Goal: Transaction & Acquisition: Purchase product/service

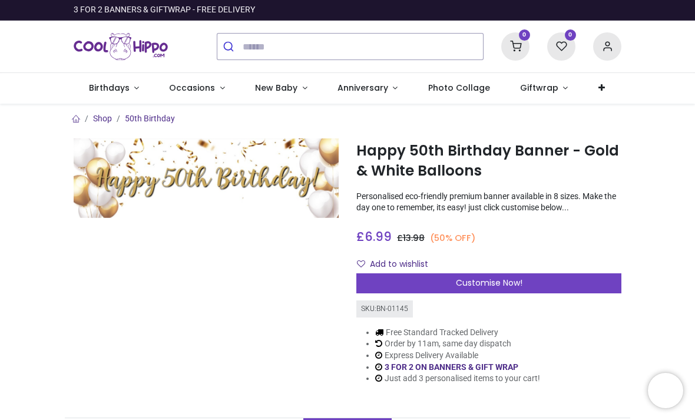
click at [486, 283] on span "Customise Now!" at bounding box center [489, 283] width 67 height 12
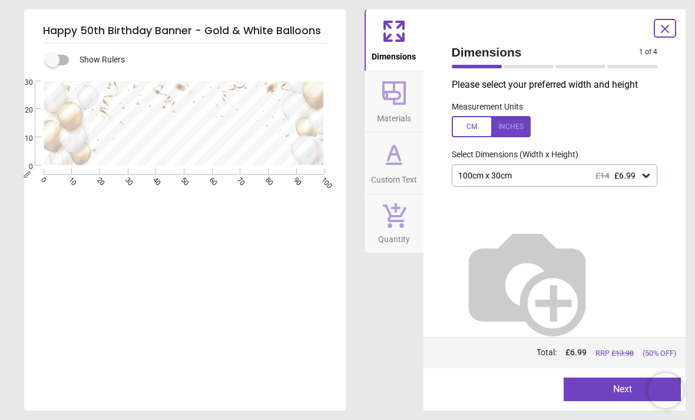
click at [645, 174] on icon at bounding box center [646, 176] width 7 height 4
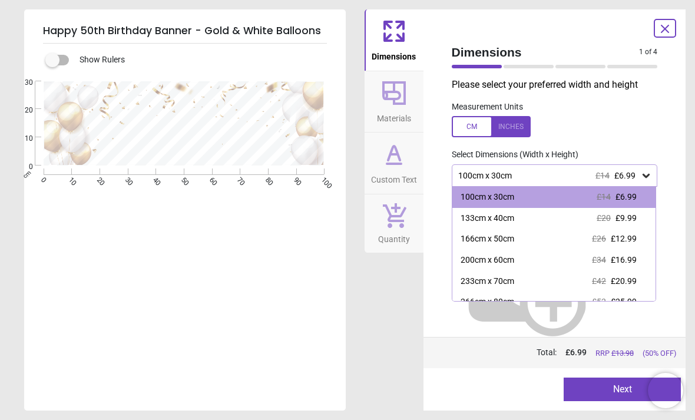
click at [645, 174] on icon at bounding box center [646, 176] width 7 height 4
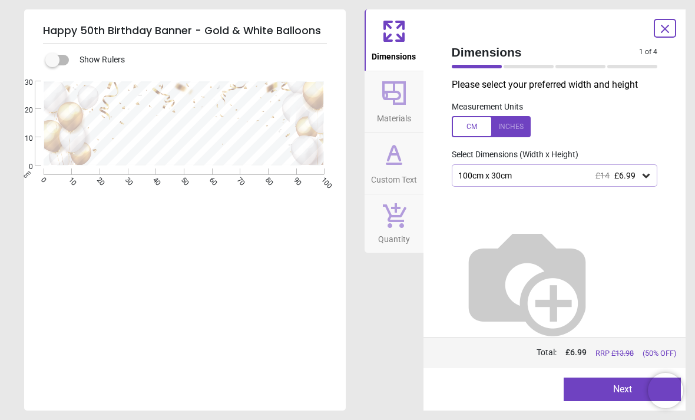
click at [647, 170] on icon at bounding box center [646, 176] width 12 height 12
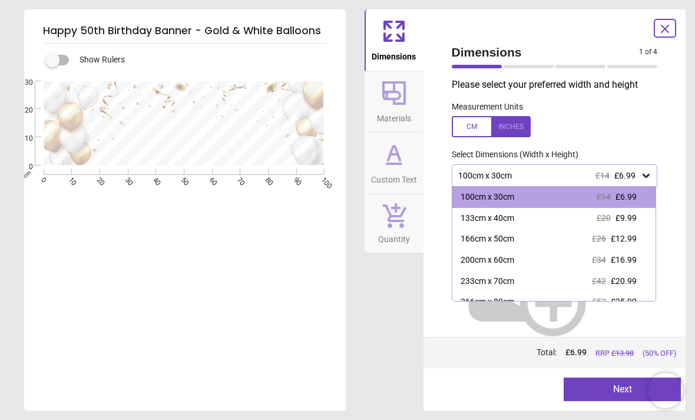
click at [627, 218] on span "£9.99" at bounding box center [626, 217] width 21 height 9
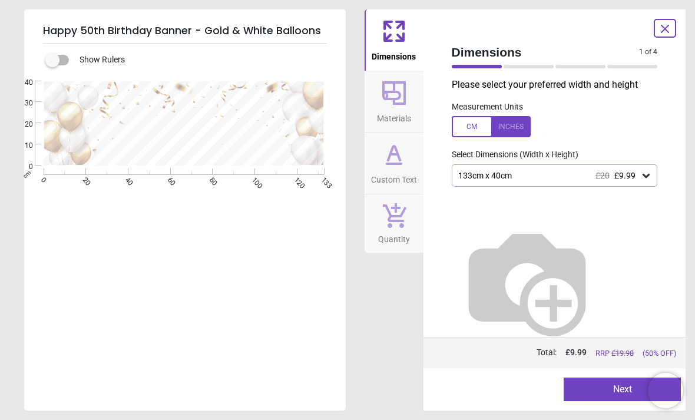
click at [597, 392] on button "Next" at bounding box center [622, 390] width 117 height 24
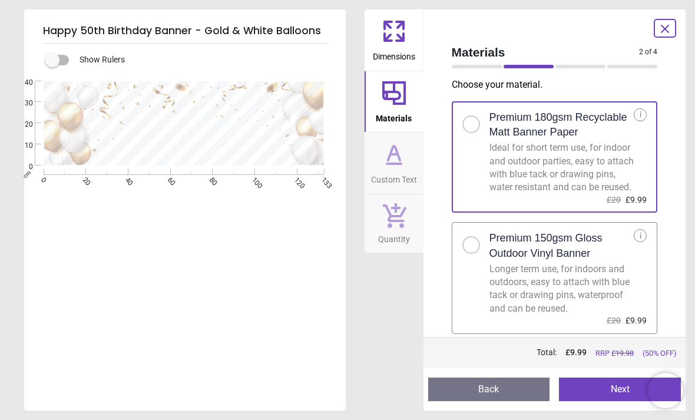
scroll to position [6, 0]
click at [607, 392] on button "Next" at bounding box center [620, 390] width 122 height 24
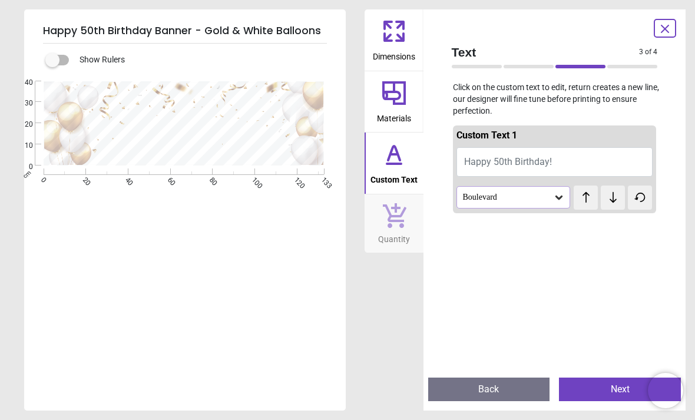
click at [613, 196] on icon at bounding box center [613, 197] width 7 height 11
click at [557, 197] on icon at bounding box center [559, 198] width 7 height 4
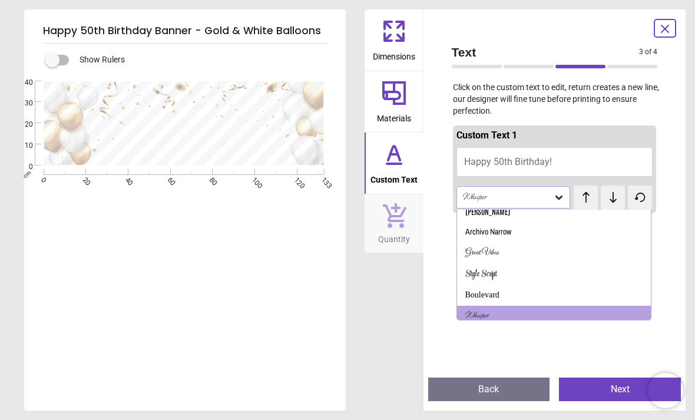
scroll to position [55, 0]
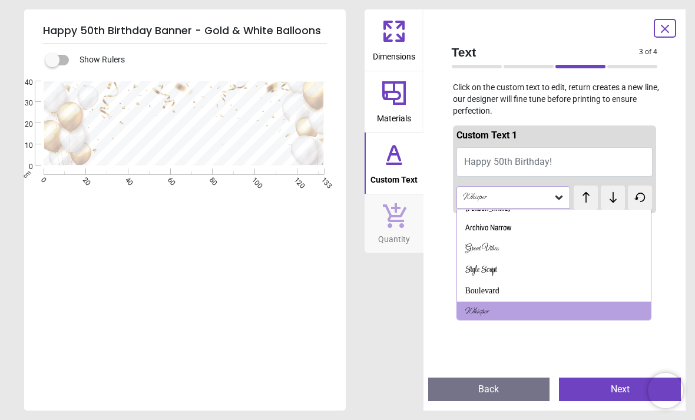
click at [488, 249] on div "Great Vibes" at bounding box center [482, 249] width 34 height 12
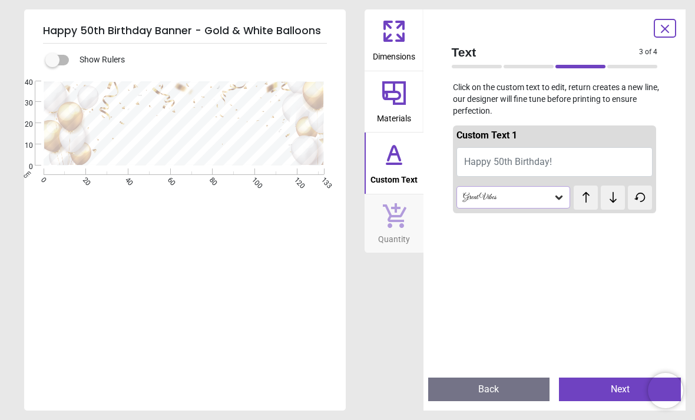
click at [569, 158] on button "Happy 50th Birthday!" at bounding box center [555, 161] width 197 height 29
click at [573, 157] on button "Happy 50th Birthday!" at bounding box center [555, 161] width 197 height 29
click at [579, 159] on button "Happy 50th Birthday!" at bounding box center [555, 161] width 197 height 29
click at [581, 164] on button "Happy 50th Birthday!" at bounding box center [555, 161] width 197 height 29
click at [573, 157] on button "Happy 50th Birthday!" at bounding box center [555, 161] width 197 height 29
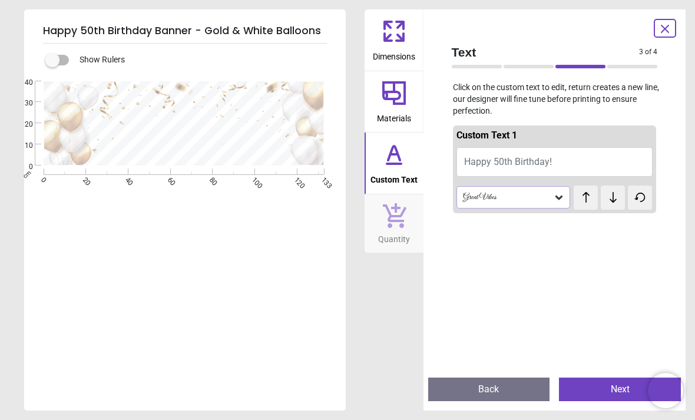
click at [524, 160] on span "Happy 50th Birthday!" at bounding box center [508, 161] width 88 height 11
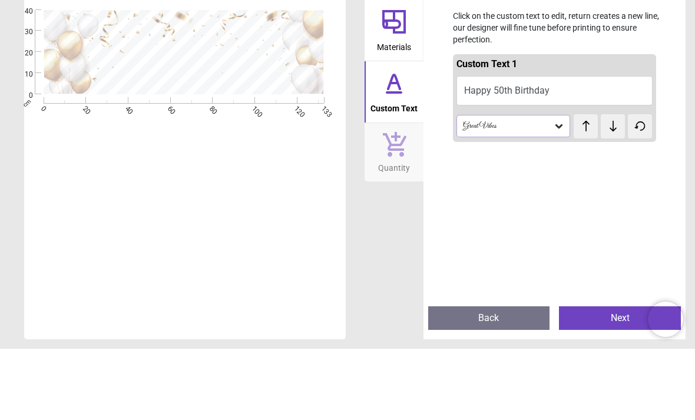
type textarea "**********"
click at [612, 191] on icon at bounding box center [613, 197] width 18 height 12
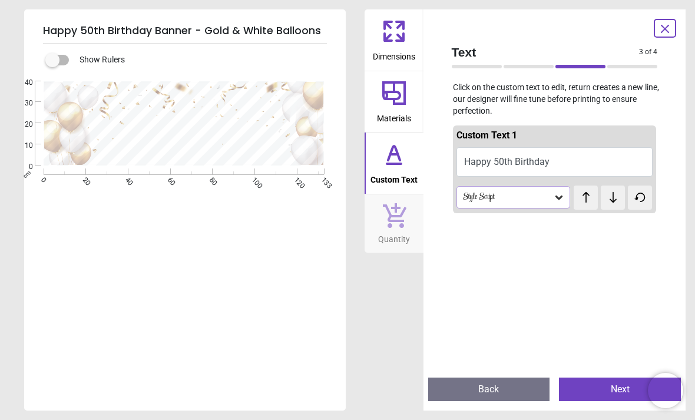
click at [609, 199] on icon at bounding box center [613, 197] width 18 height 12
click at [585, 199] on icon at bounding box center [586, 197] width 18 height 12
click at [564, 191] on icon at bounding box center [559, 197] width 12 height 12
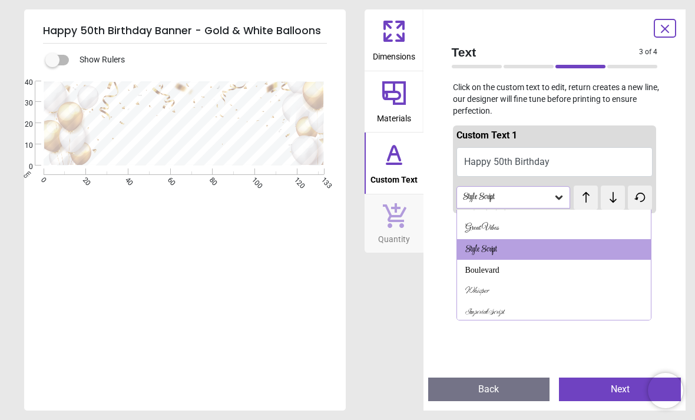
scroll to position [75, 0]
click at [499, 310] on div "Imperial Script" at bounding box center [484, 313] width 39 height 12
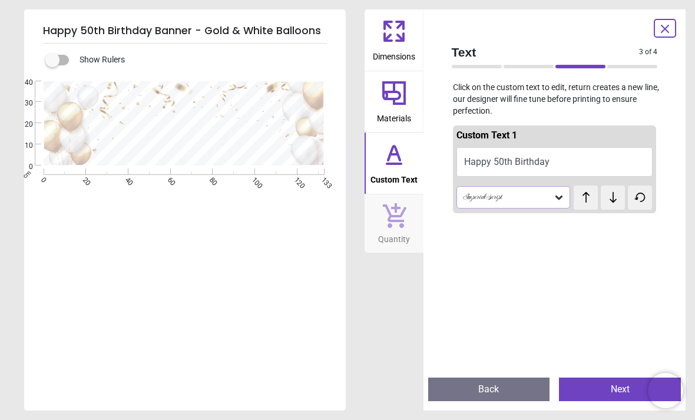
click at [589, 196] on icon at bounding box center [586, 197] width 18 height 12
click at [587, 197] on icon at bounding box center [586, 197] width 7 height 11
click at [589, 198] on icon at bounding box center [586, 197] width 18 height 12
click at [583, 198] on icon at bounding box center [586, 197] width 18 height 12
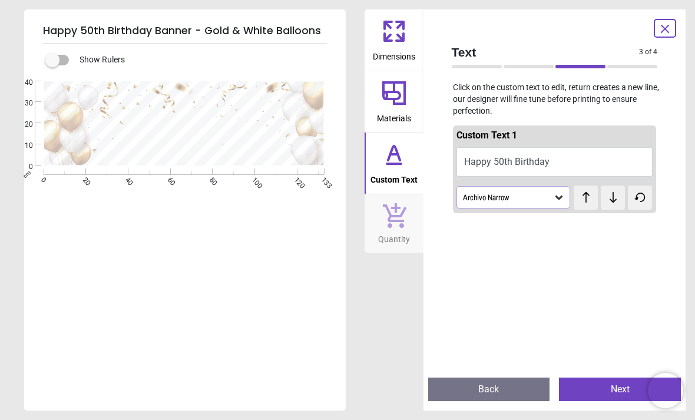
click at [586, 199] on icon at bounding box center [586, 197] width 7 height 11
click at [585, 197] on icon at bounding box center [586, 197] width 18 height 12
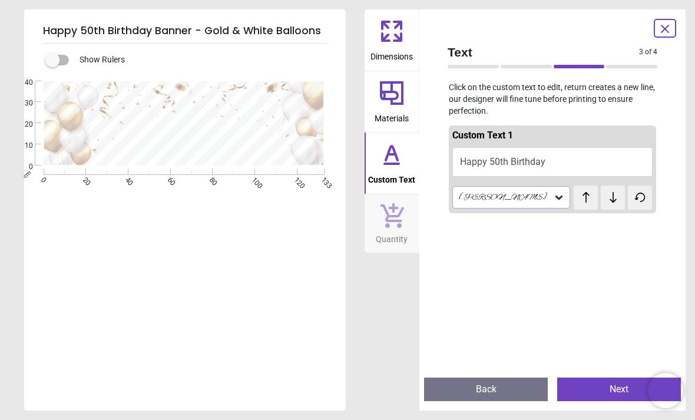
click at [586, 199] on icon at bounding box center [586, 197] width 7 height 11
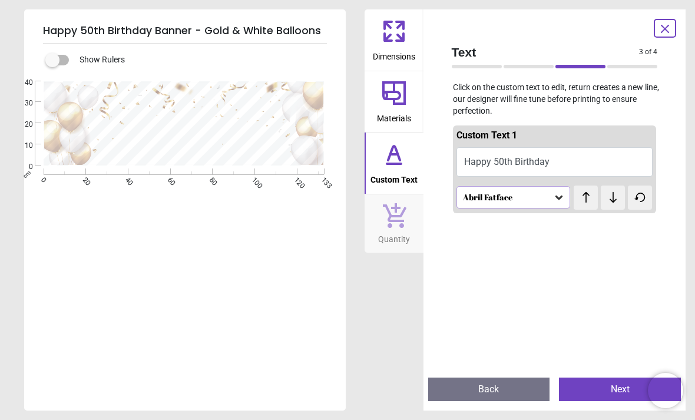
click at [583, 197] on icon at bounding box center [586, 197] width 18 height 12
click at [583, 198] on icon at bounding box center [586, 197] width 18 height 12
click at [588, 197] on icon at bounding box center [586, 197] width 18 height 12
click at [588, 198] on icon at bounding box center [586, 197] width 18 height 12
click at [588, 199] on icon at bounding box center [586, 197] width 18 height 12
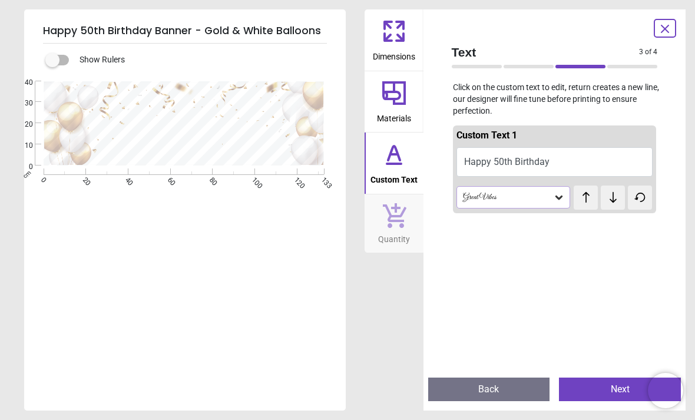
click at [586, 197] on icon at bounding box center [586, 197] width 7 height 11
click at [591, 199] on icon at bounding box center [586, 197] width 18 height 12
click at [590, 197] on icon at bounding box center [586, 197] width 18 height 12
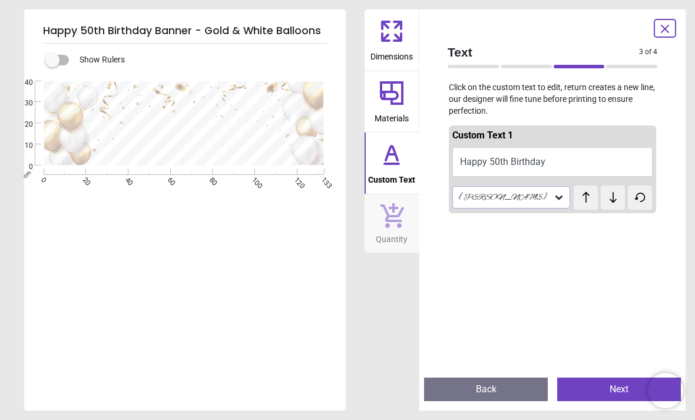
click at [590, 197] on icon at bounding box center [586, 197] width 18 height 12
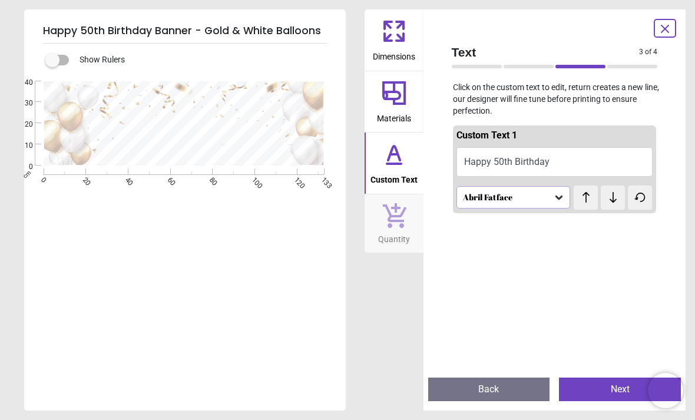
click at [589, 196] on icon at bounding box center [586, 197] width 18 height 12
click at [586, 197] on icon at bounding box center [586, 197] width 7 height 11
click at [587, 197] on icon at bounding box center [586, 197] width 7 height 11
click at [587, 199] on icon at bounding box center [586, 197] width 7 height 11
click at [584, 199] on icon at bounding box center [586, 197] width 18 height 12
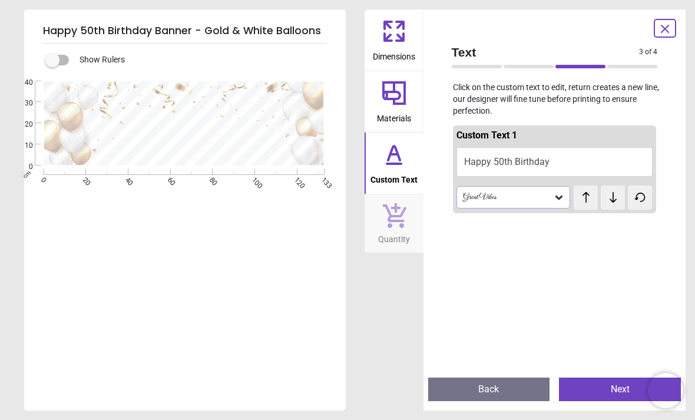
click at [594, 378] on button "Next" at bounding box center [620, 390] width 122 height 24
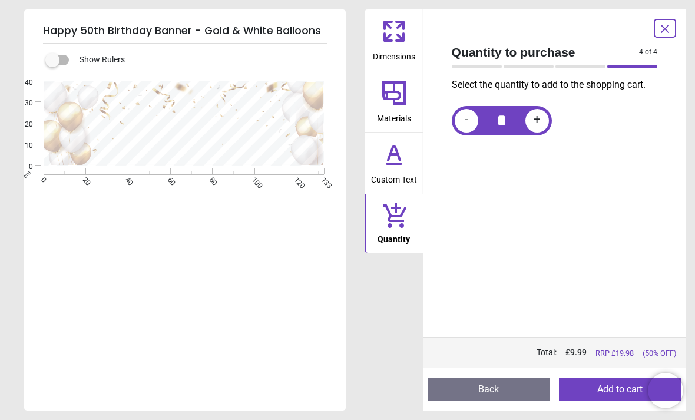
click at [598, 390] on button "Add to cart" at bounding box center [620, 390] width 122 height 24
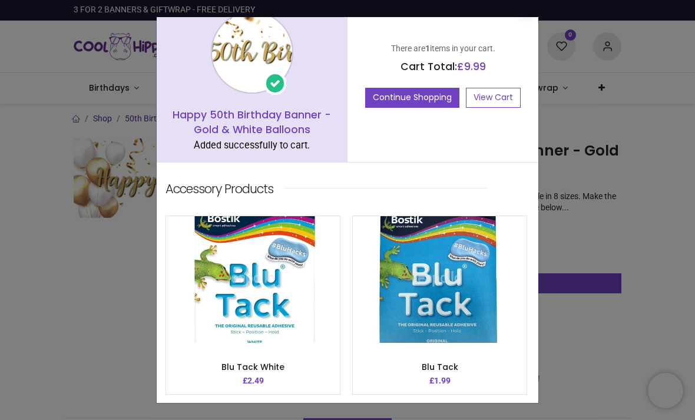
scroll to position [22, 0]
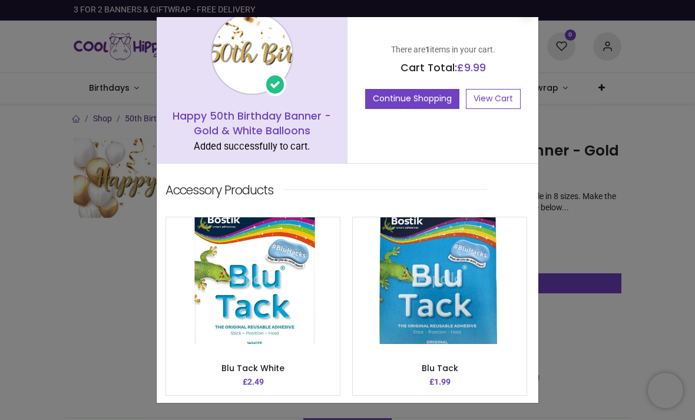
click at [429, 252] on img at bounding box center [440, 280] width 174 height 127
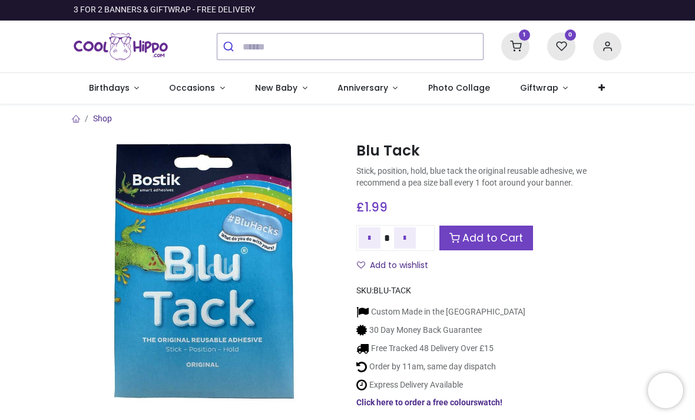
click at [494, 232] on link "Add to Cart" at bounding box center [487, 238] width 94 height 25
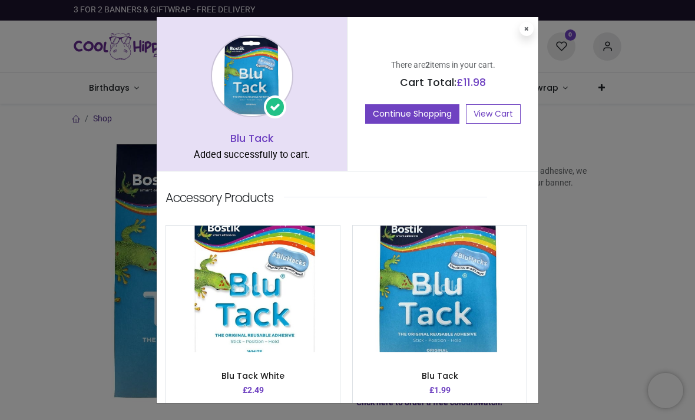
click at [493, 112] on link "View Cart" at bounding box center [493, 114] width 55 height 20
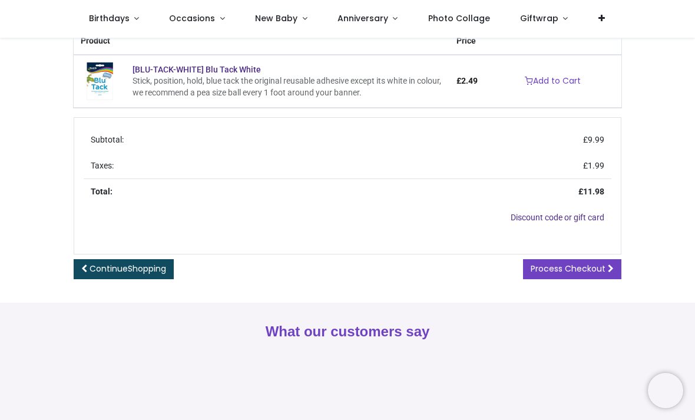
scroll to position [323, 0]
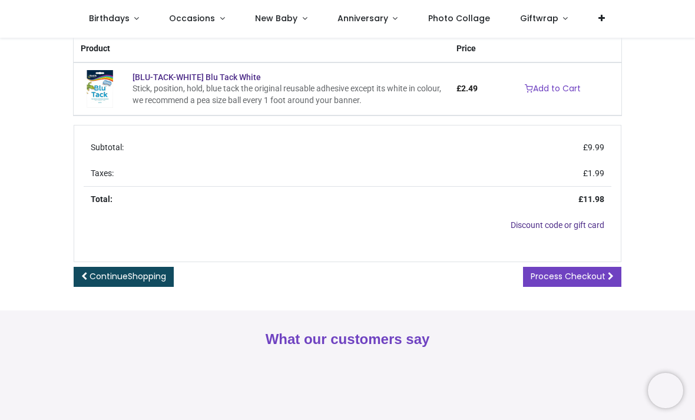
click at [589, 277] on span "Process Checkout" at bounding box center [568, 276] width 75 height 12
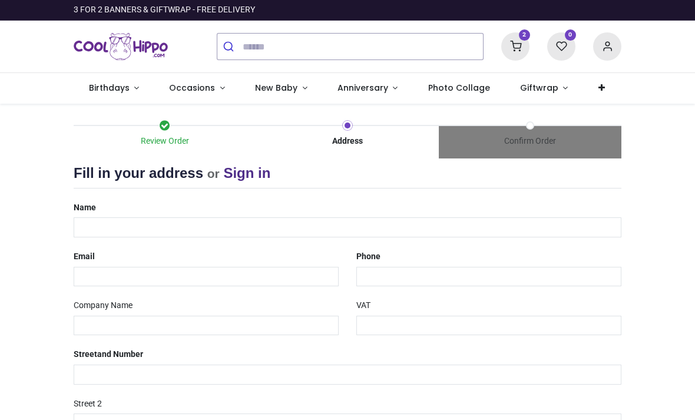
select select "***"
click at [98, 228] on input "text" at bounding box center [348, 227] width 548 height 20
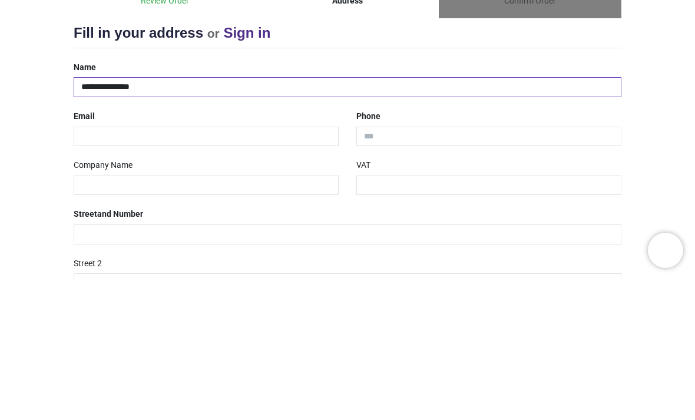
type input "**********"
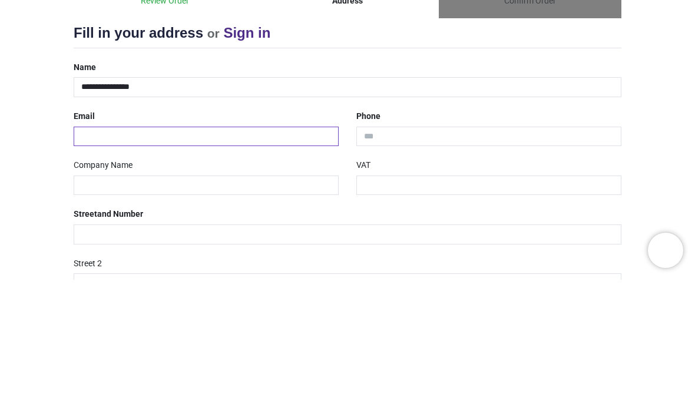
click at [238, 267] on input "email" at bounding box center [206, 277] width 265 height 20
type input "**********"
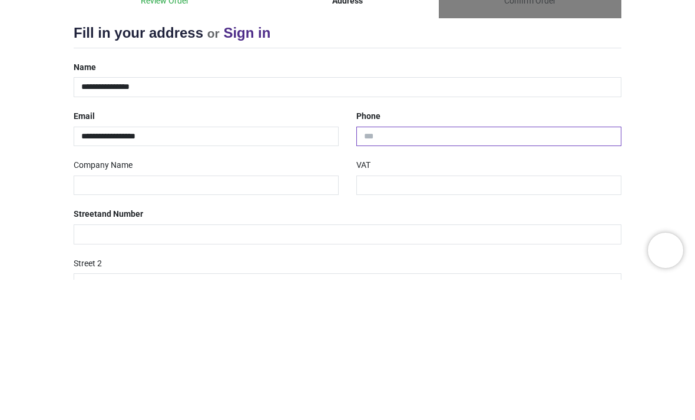
click at [415, 267] on input "tel" at bounding box center [488, 277] width 265 height 20
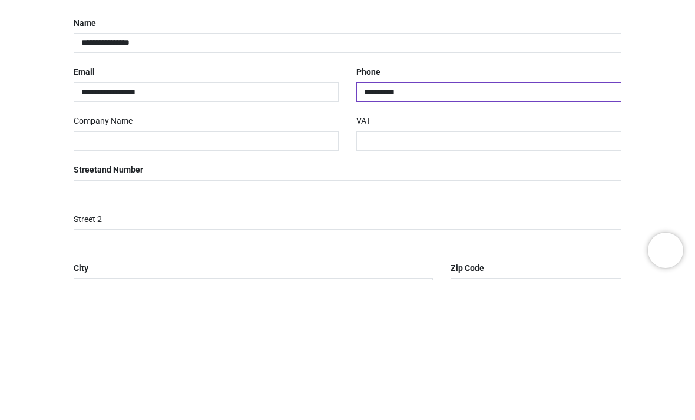
scroll to position [53, 0]
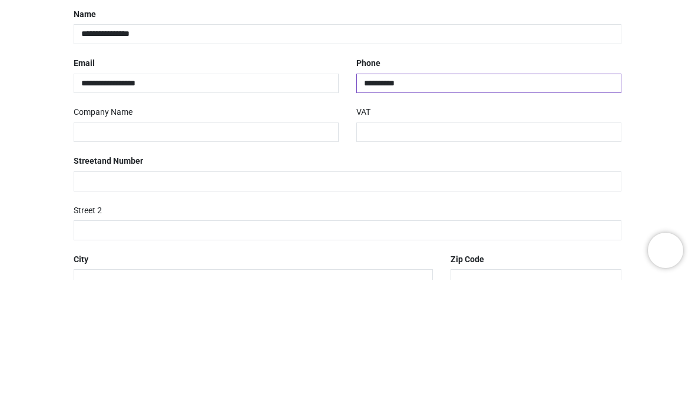
type input "**********"
click at [274, 263] on input "text" at bounding box center [206, 273] width 265 height 20
click at [453, 263] on input "text" at bounding box center [488, 273] width 265 height 20
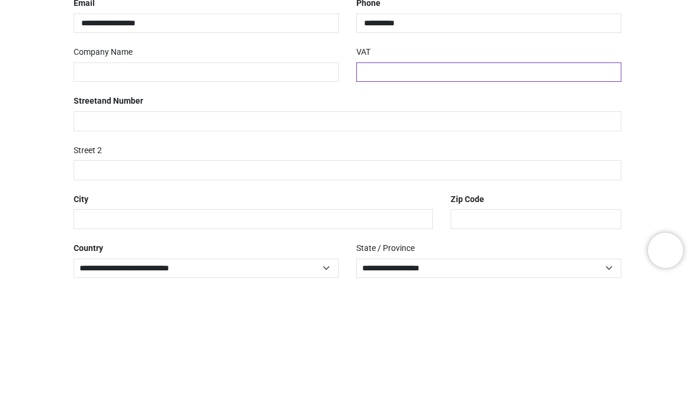
scroll to position [125, 0]
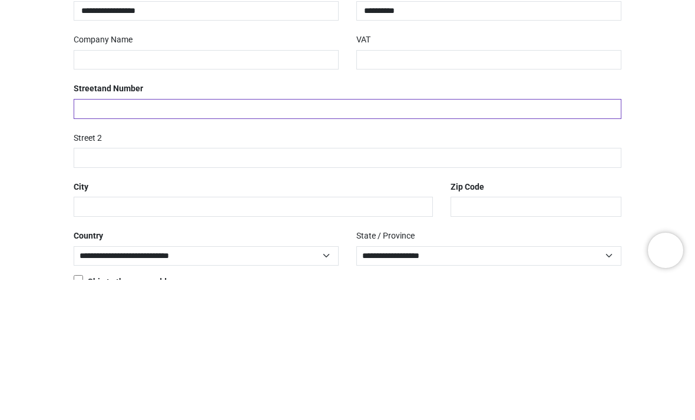
click at [376, 239] on input "text" at bounding box center [348, 249] width 548 height 20
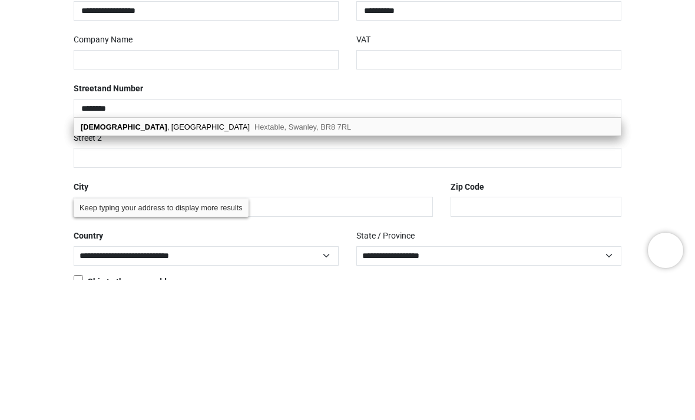
click at [262, 263] on span "Hextable, Swanley, BR8 7RL" at bounding box center [303, 267] width 97 height 9
type input "**********"
type input "********"
type input "*******"
select select "***"
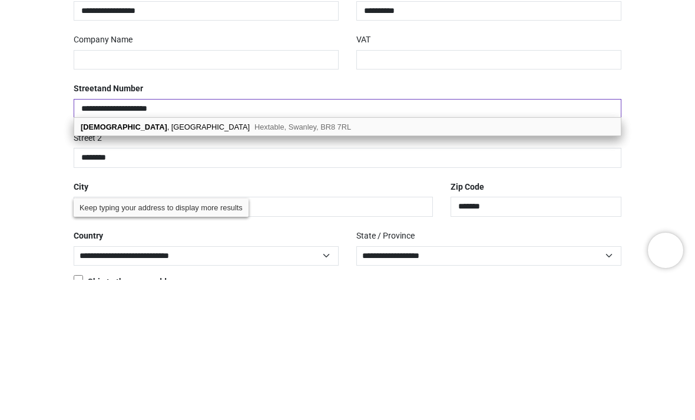
select select "***"
type input "*******"
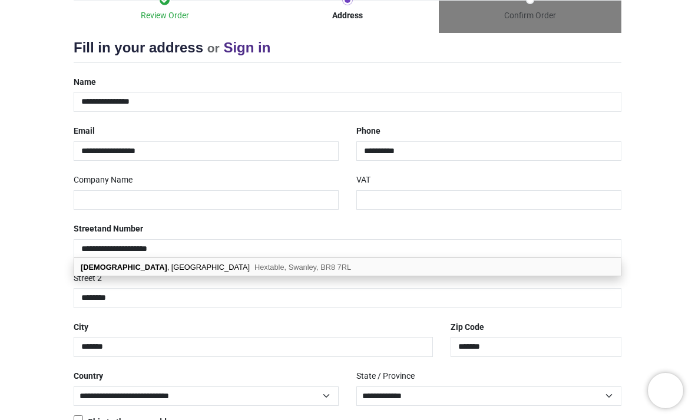
click at [255, 266] on span "Hextable, Swanley, BR8 7RL" at bounding box center [303, 267] width 97 height 9
select select "***"
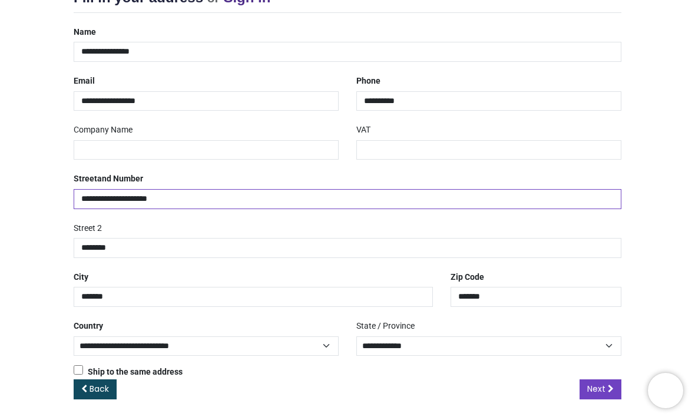
scroll to position [174, 0]
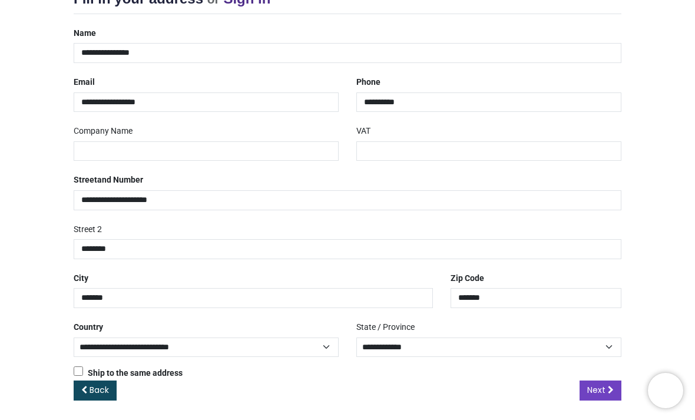
click at [601, 387] on span "Next" at bounding box center [596, 390] width 18 height 12
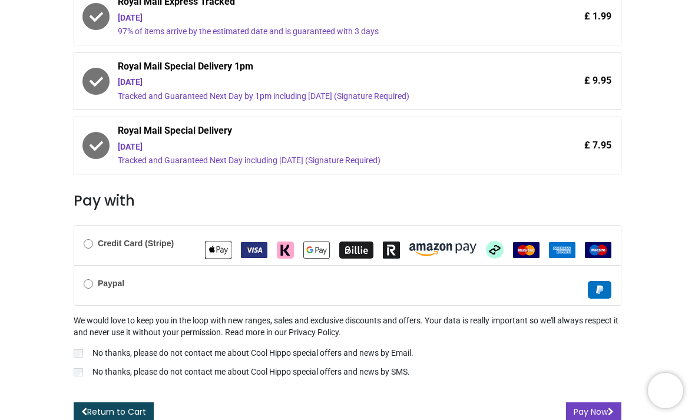
scroll to position [308, 0]
click at [80, 334] on div "We would love to keep you in the loop with new ranges, sales and exclusive disc…" at bounding box center [348, 347] width 548 height 65
click at [100, 392] on form "Credit Card (Stripe)" at bounding box center [348, 323] width 548 height 197
click at [590, 404] on button "Pay Now" at bounding box center [593, 412] width 55 height 20
